Goal: Information Seeking & Learning: Learn about a topic

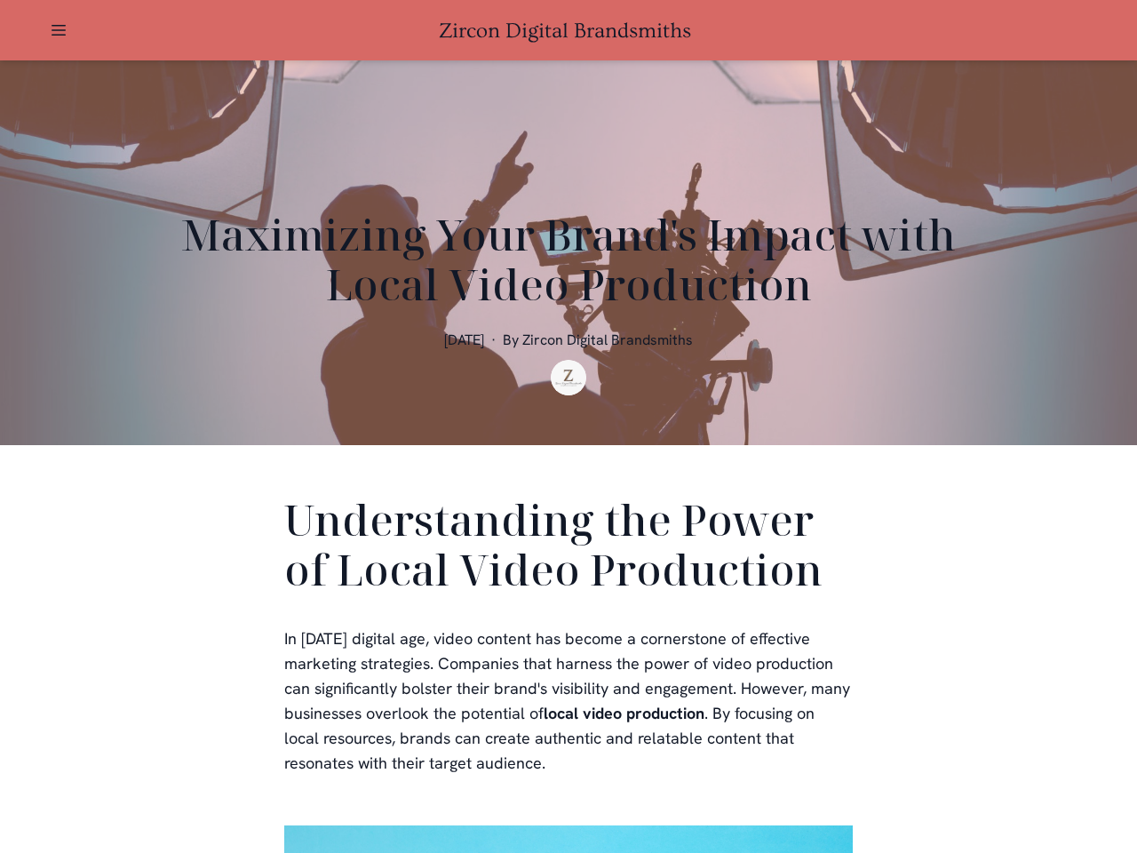
scroll to position [355, 0]
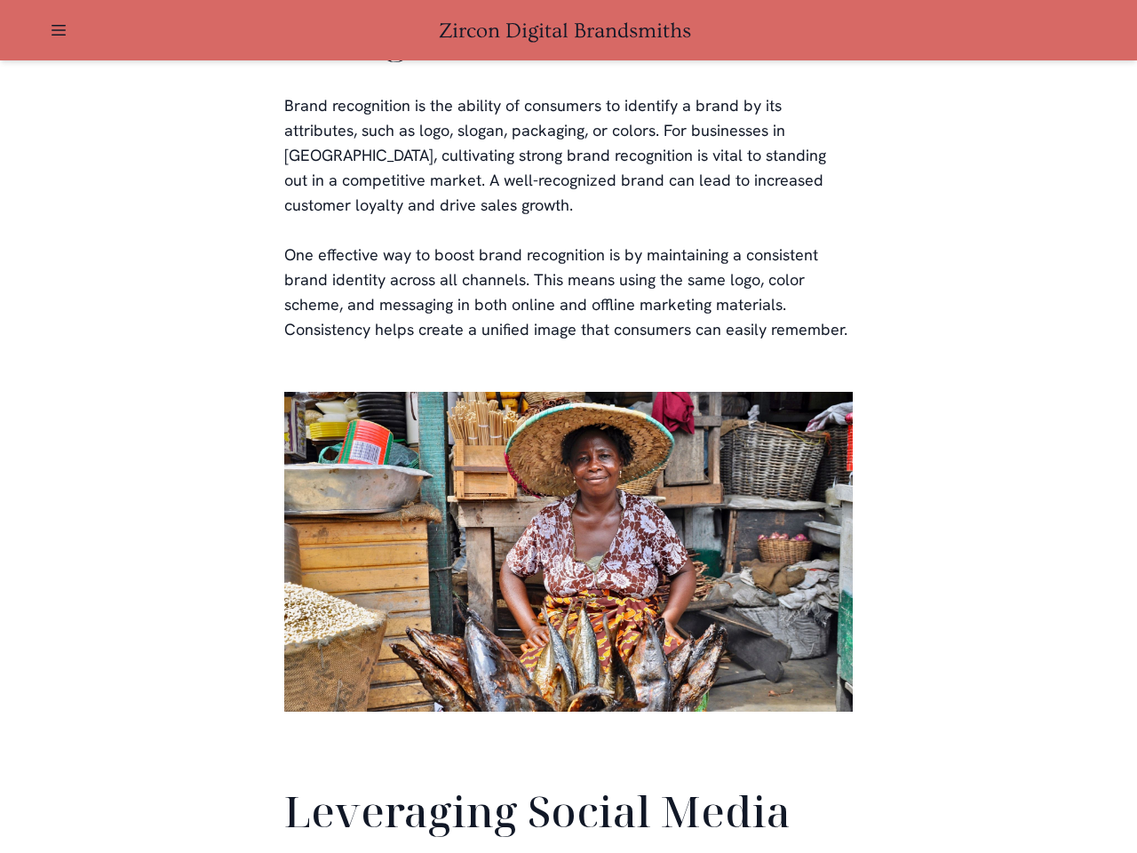
scroll to position [4183, 0]
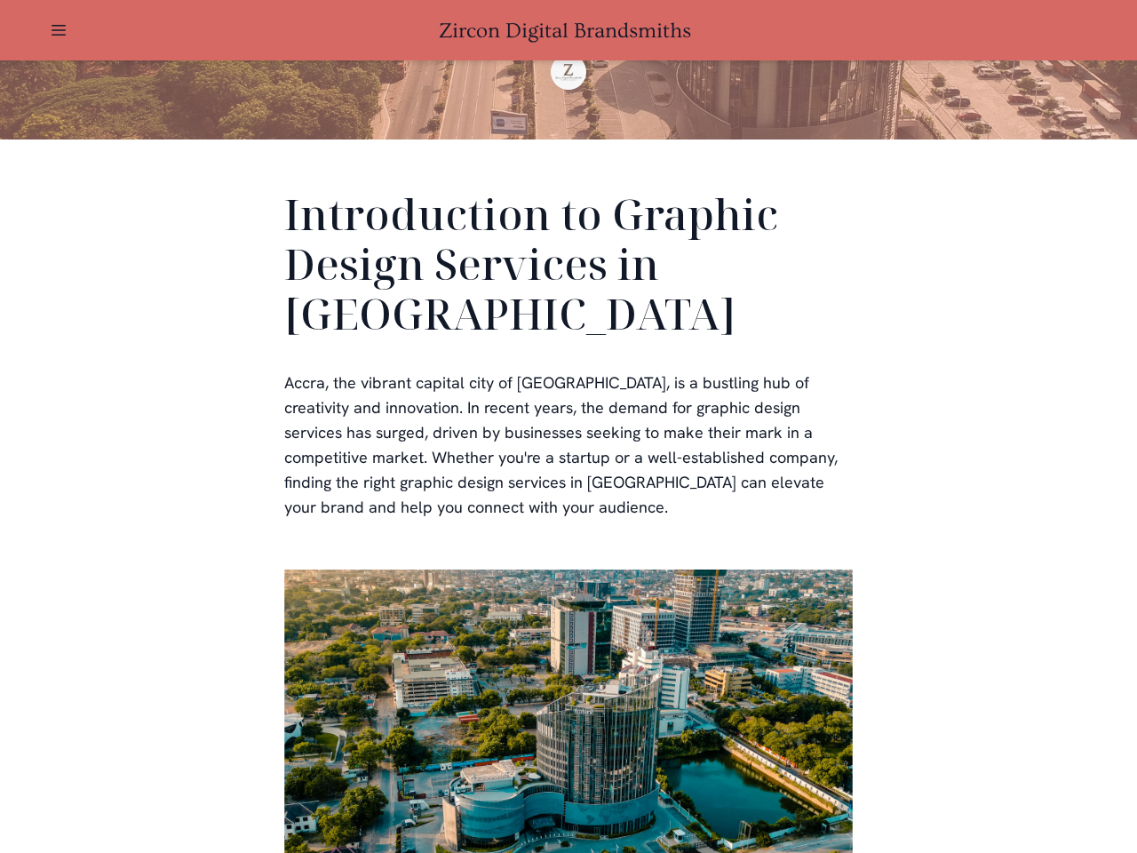
scroll to position [533, 0]
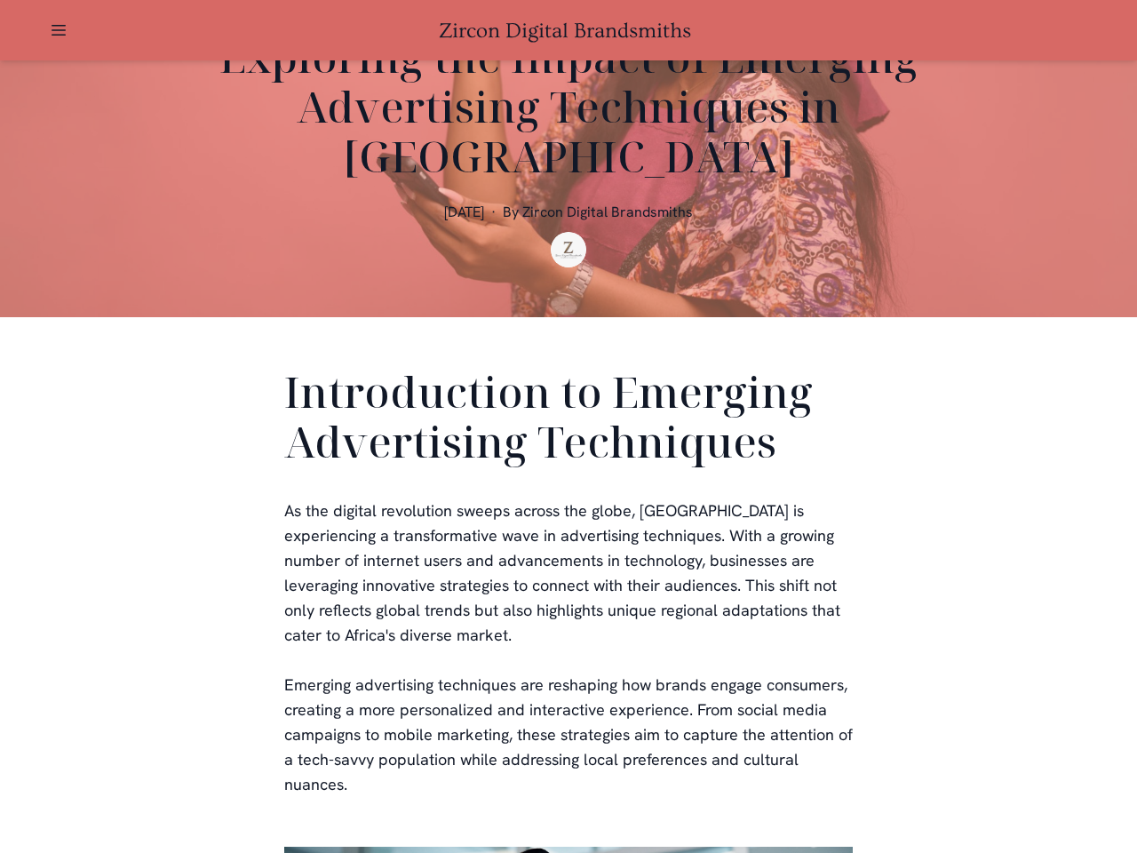
scroll to position [533, 0]
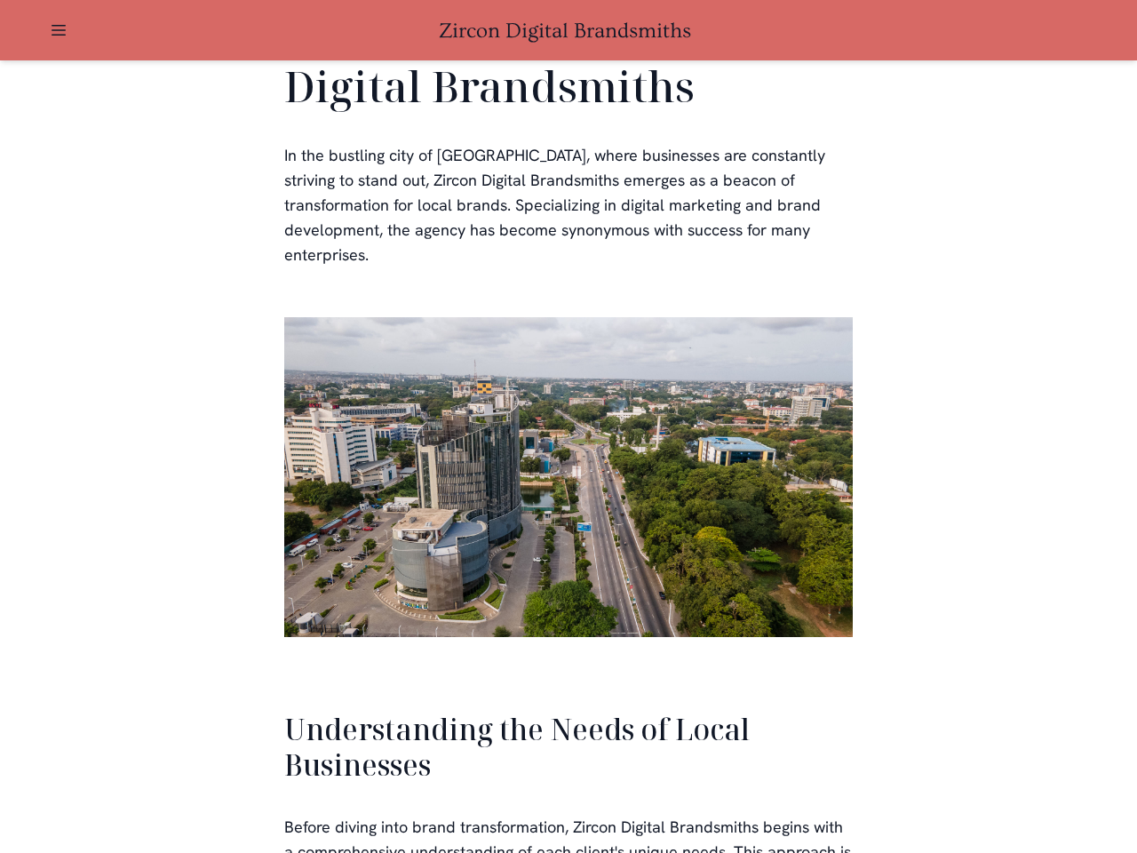
scroll to position [3788, 0]
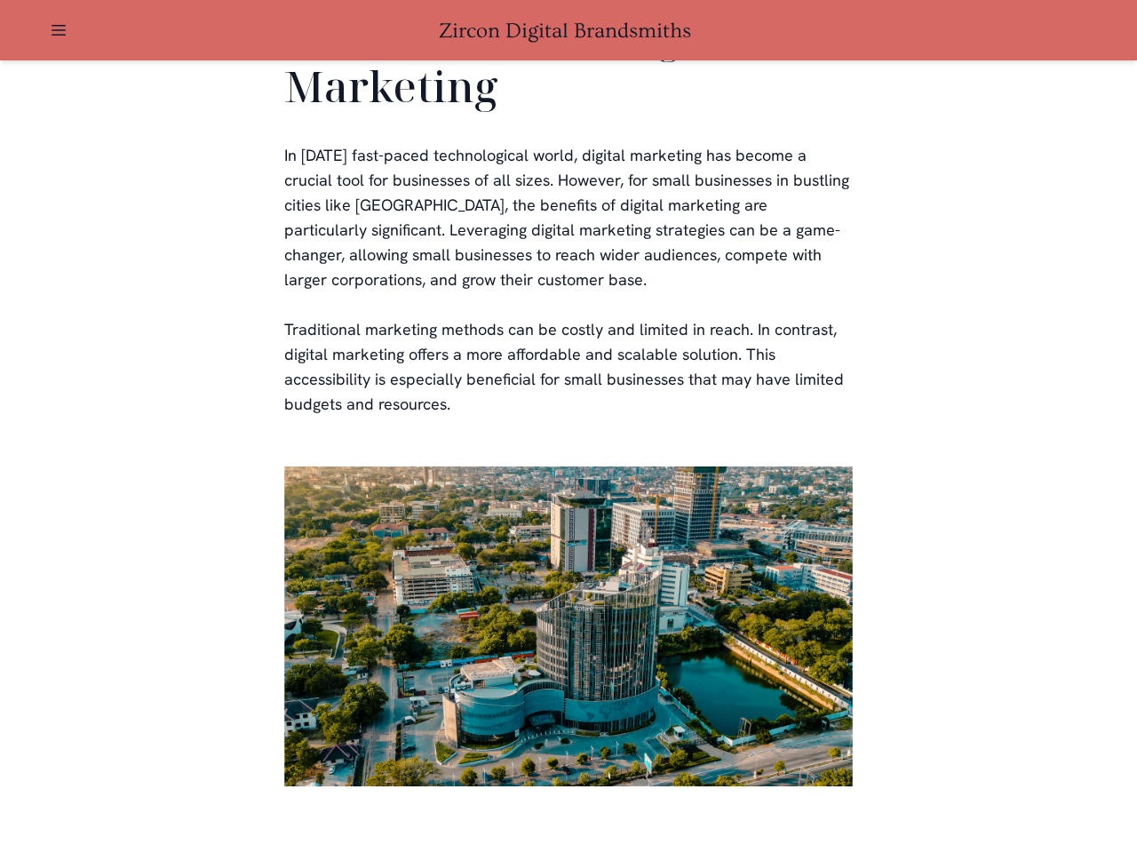
scroll to position [3486, 0]
